Goal: Task Accomplishment & Management: Use online tool/utility

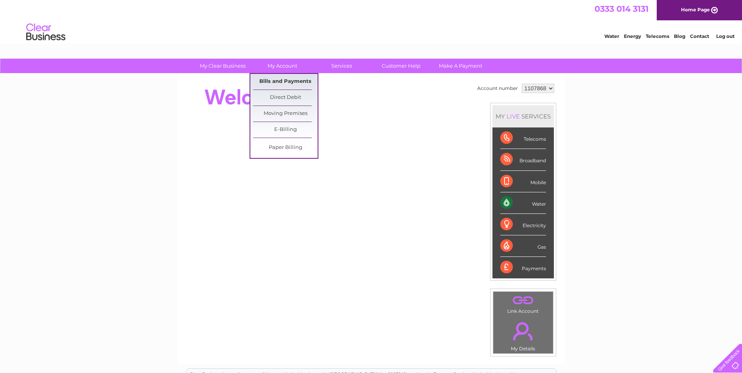
click at [294, 78] on link "Bills and Payments" at bounding box center [285, 82] width 65 height 16
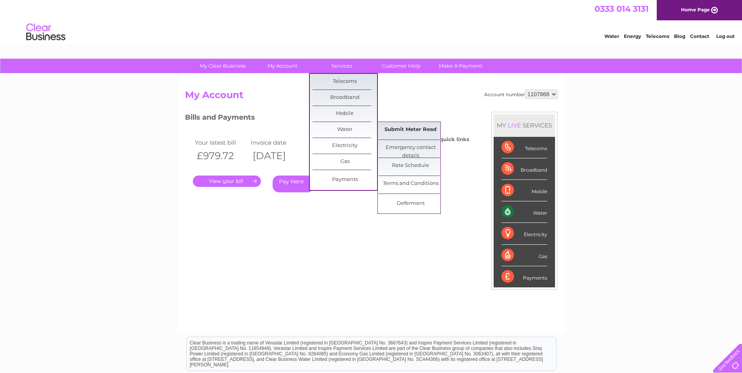
click at [400, 126] on link "Submit Meter Read" at bounding box center [410, 130] width 65 height 16
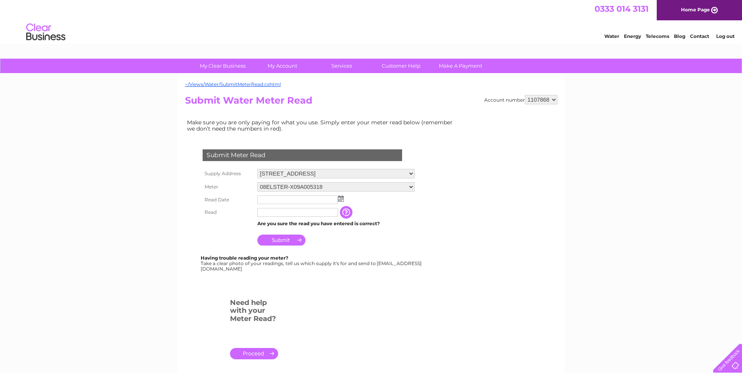
click at [269, 202] on input "text" at bounding box center [297, 199] width 81 height 9
click at [343, 197] on img at bounding box center [341, 198] width 6 height 6
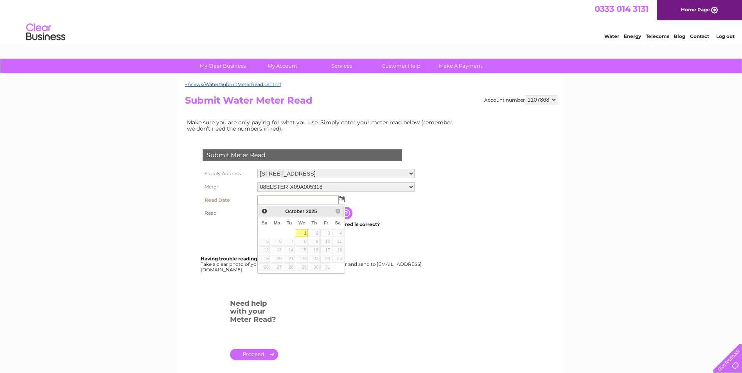
click at [305, 231] on link "1" at bounding box center [302, 233] width 13 height 8
type input "2025/10/01"
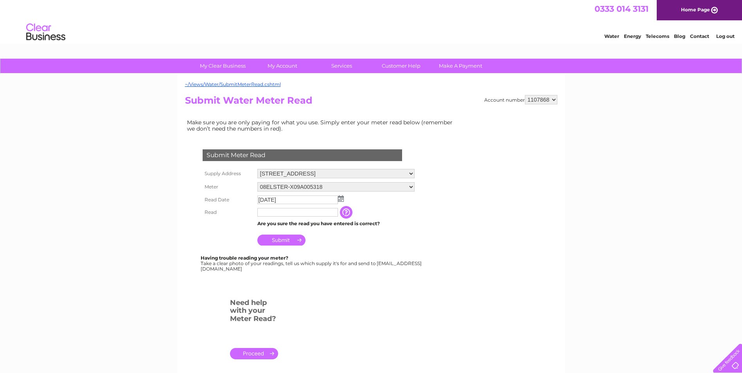
click at [278, 212] on input "text" at bounding box center [297, 212] width 81 height 9
type input "25744"
click at [291, 240] on input "Submit" at bounding box center [281, 240] width 48 height 11
